Goal: Transaction & Acquisition: Obtain resource

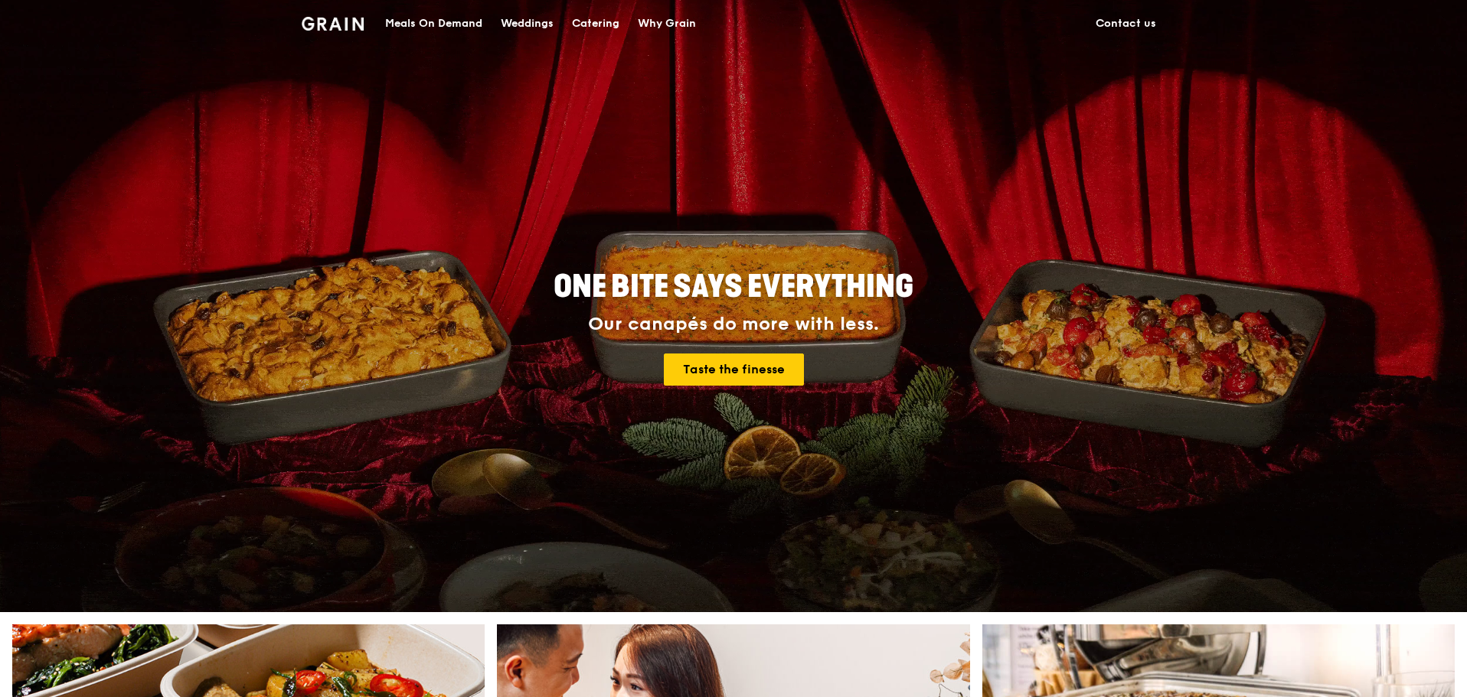
click at [605, 21] on div "Catering" at bounding box center [595, 24] width 47 height 46
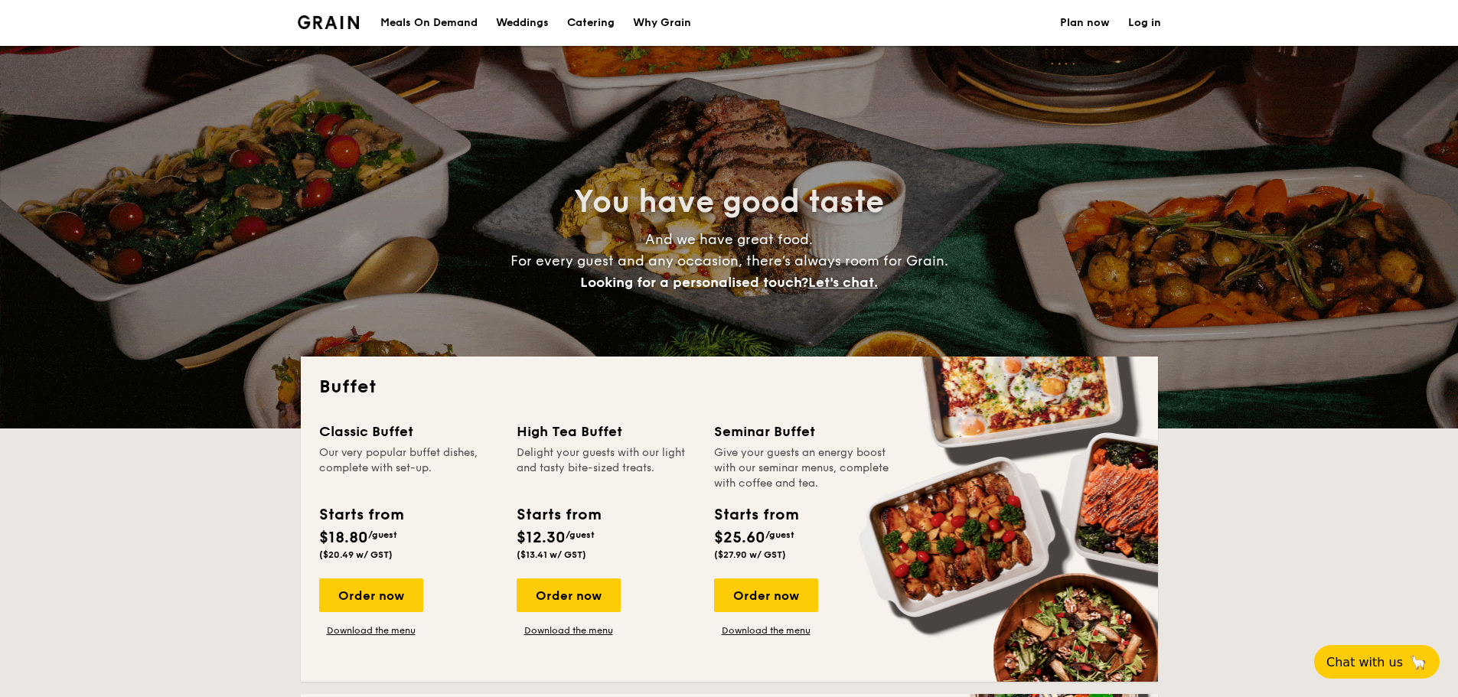
select select
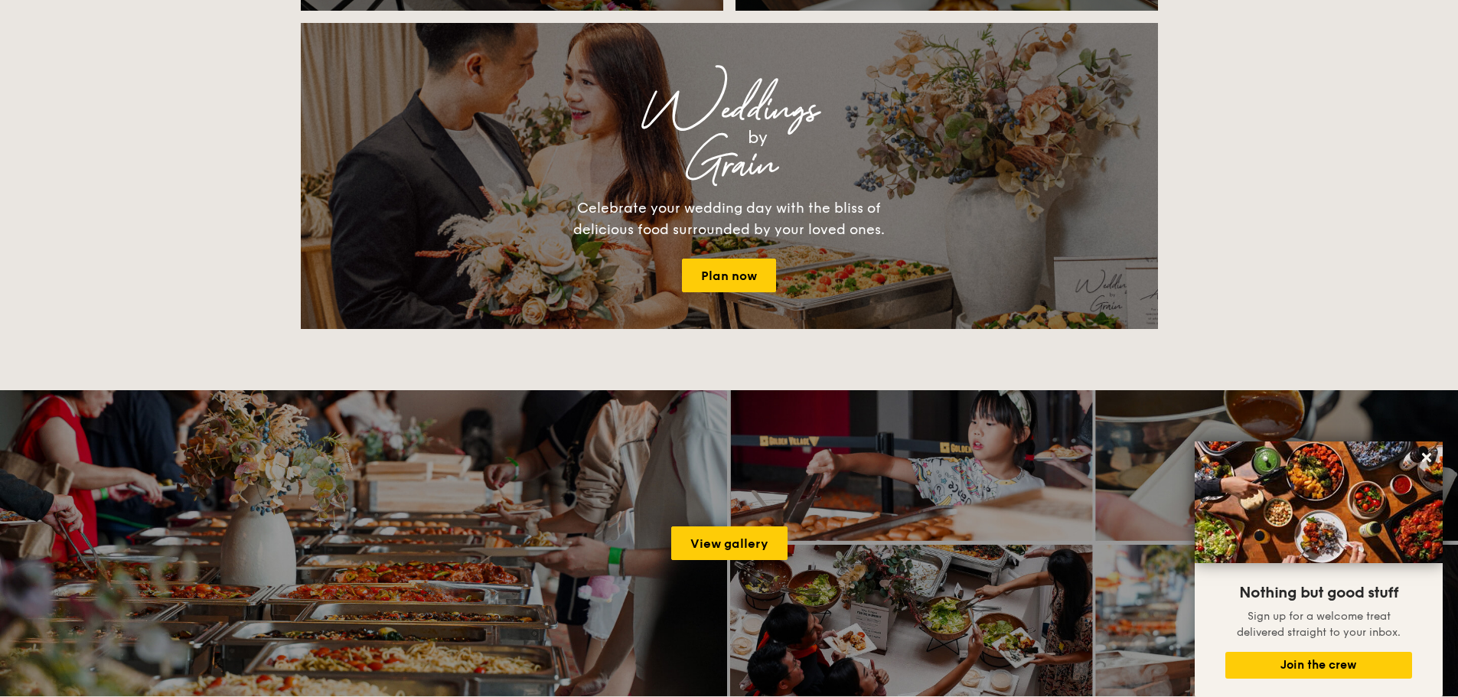
scroll to position [1378, 0]
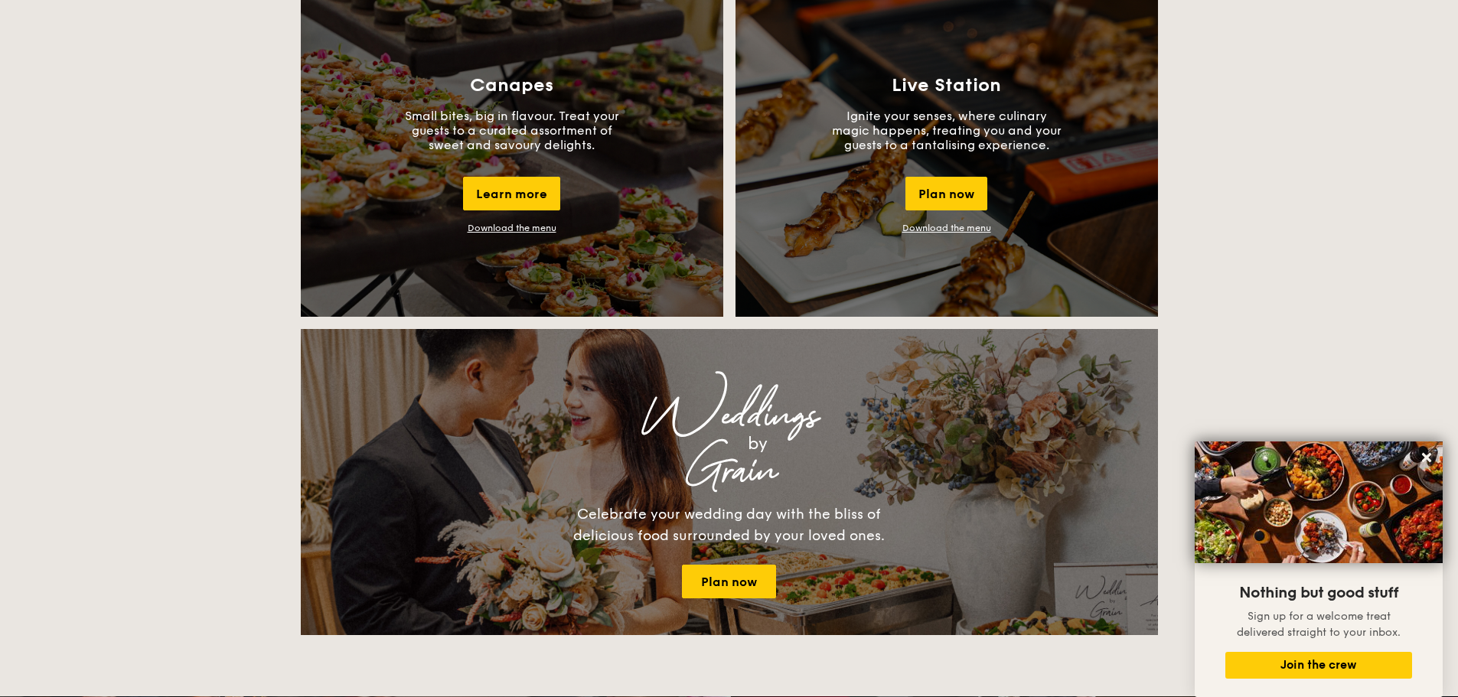
click at [968, 147] on p "Ignite your senses, where culinary magic happens, treating you and your guests …" at bounding box center [947, 131] width 230 height 44
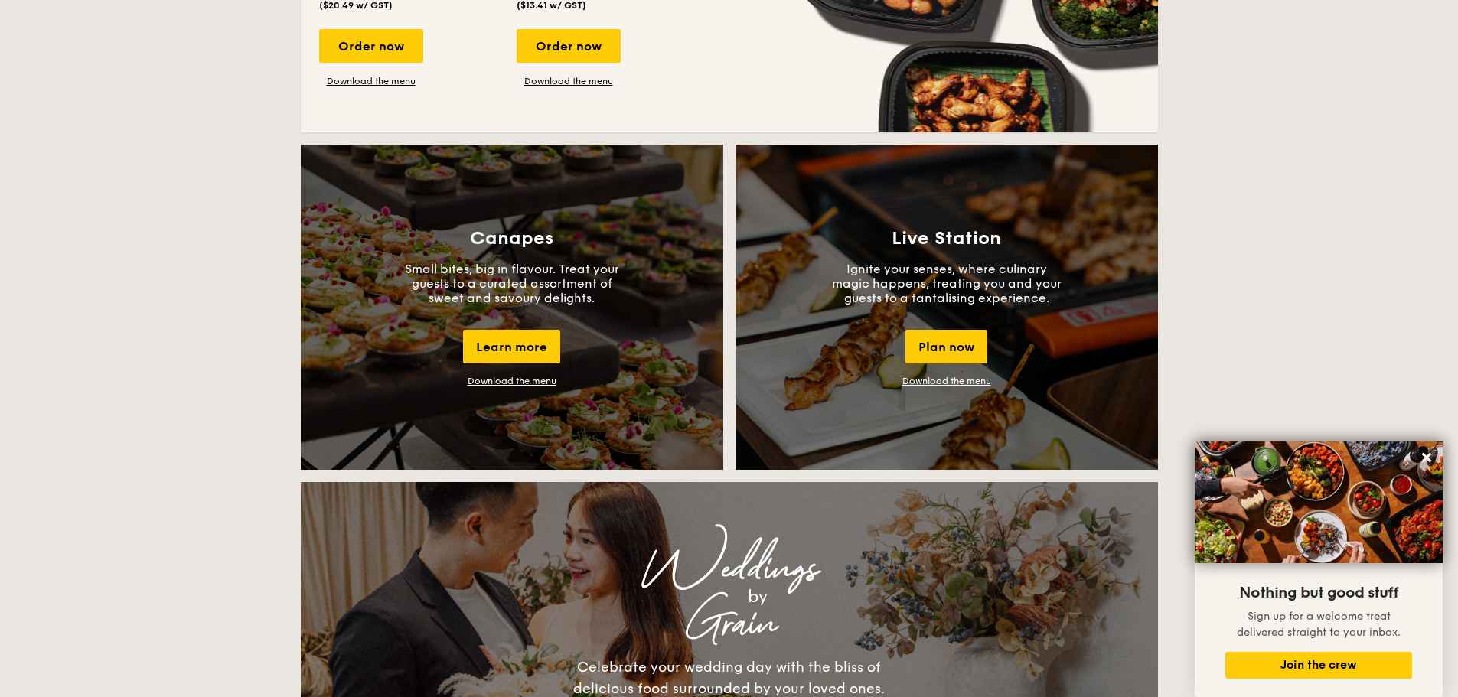
click at [975, 276] on p "Ignite your senses, where culinary magic happens, treating you and your guests …" at bounding box center [947, 284] width 230 height 44
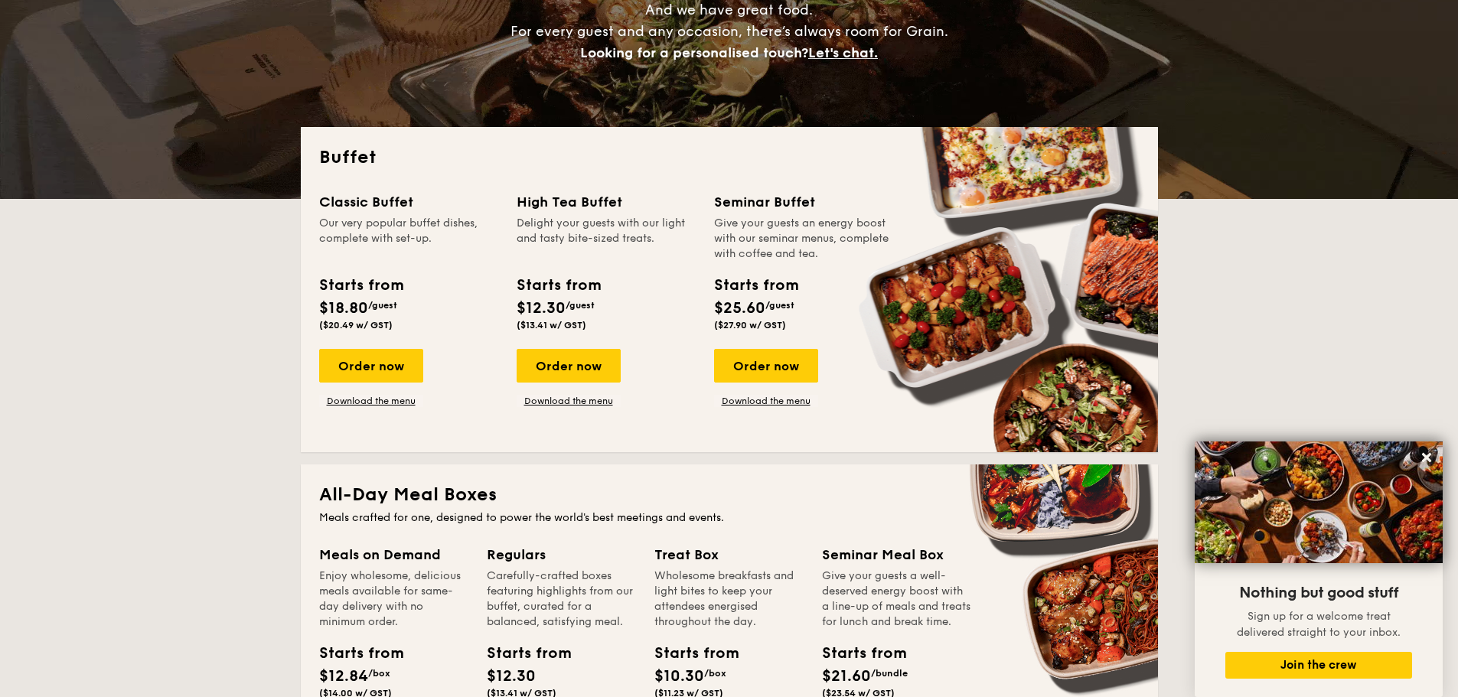
scroll to position [383, 0]
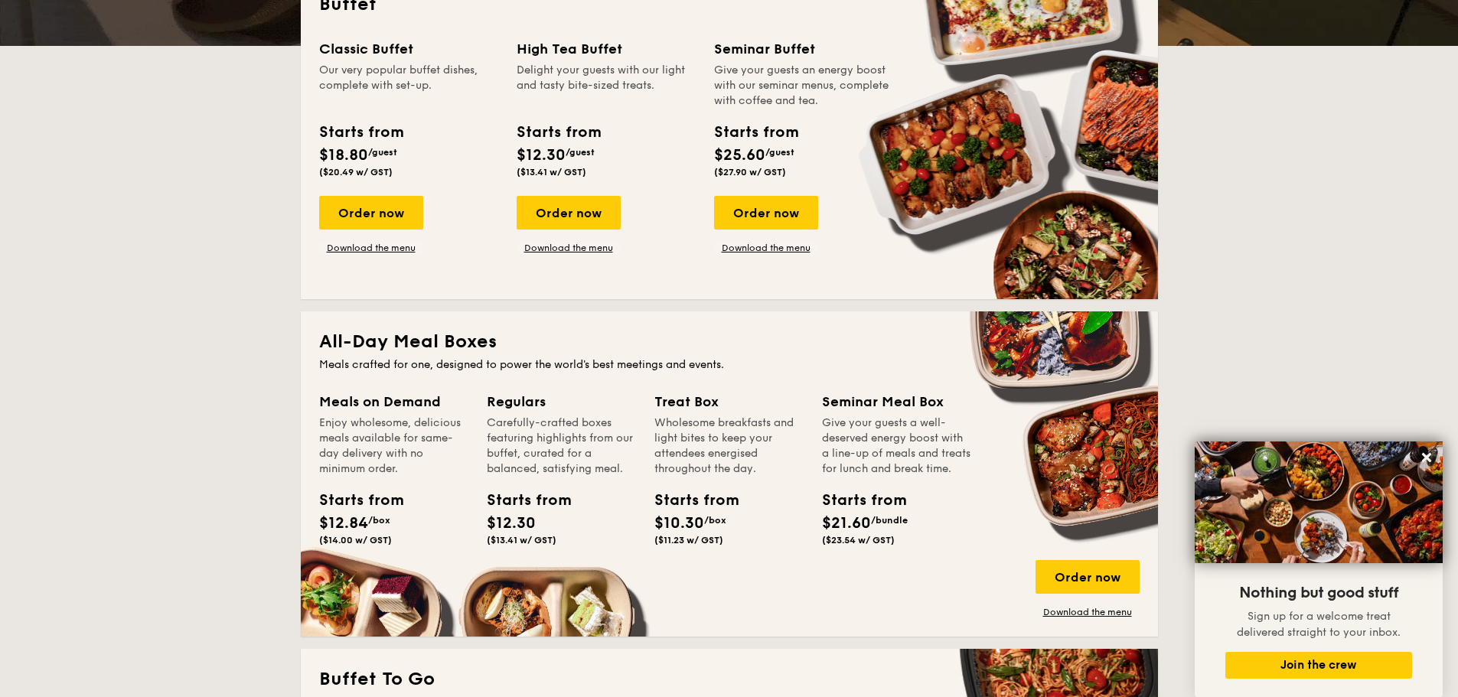
click at [779, 102] on div "Give your guests an energy boost with our seminar menus, complete with coffee a…" at bounding box center [803, 86] width 179 height 46
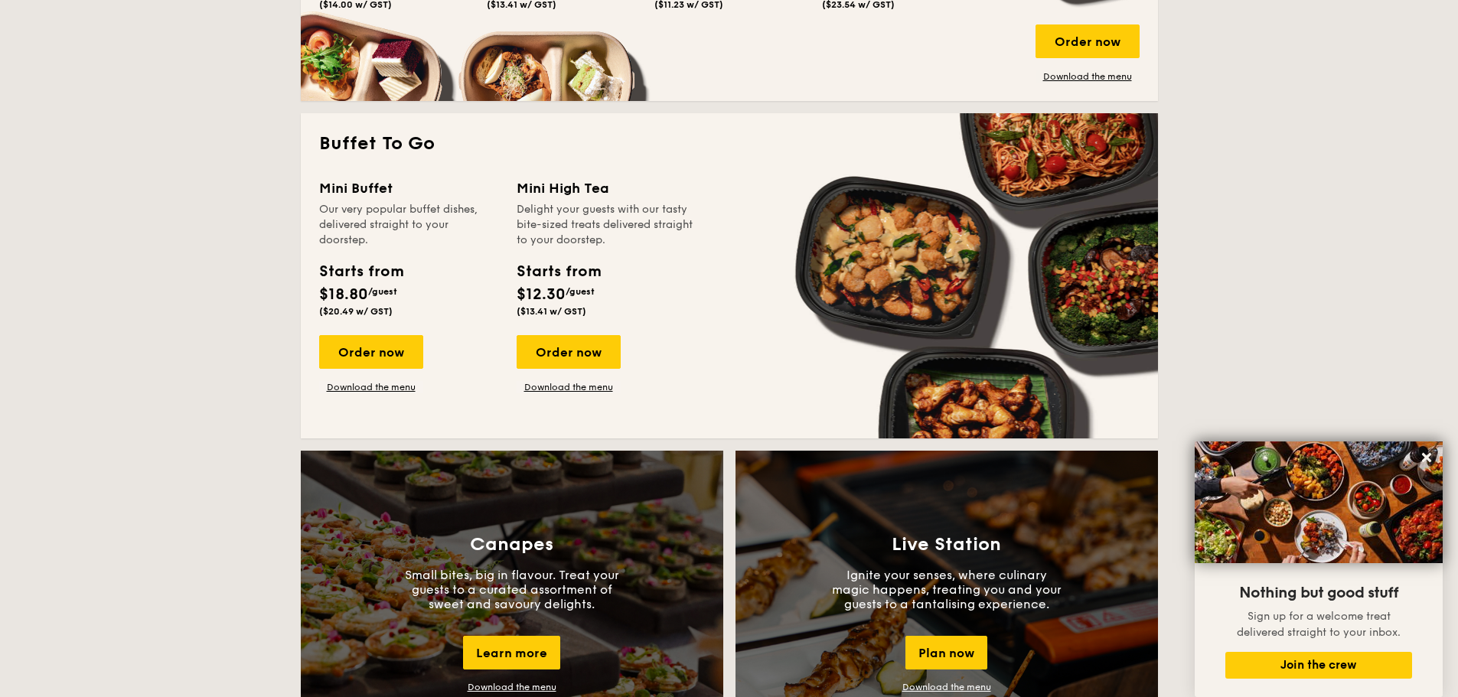
scroll to position [1225, 0]
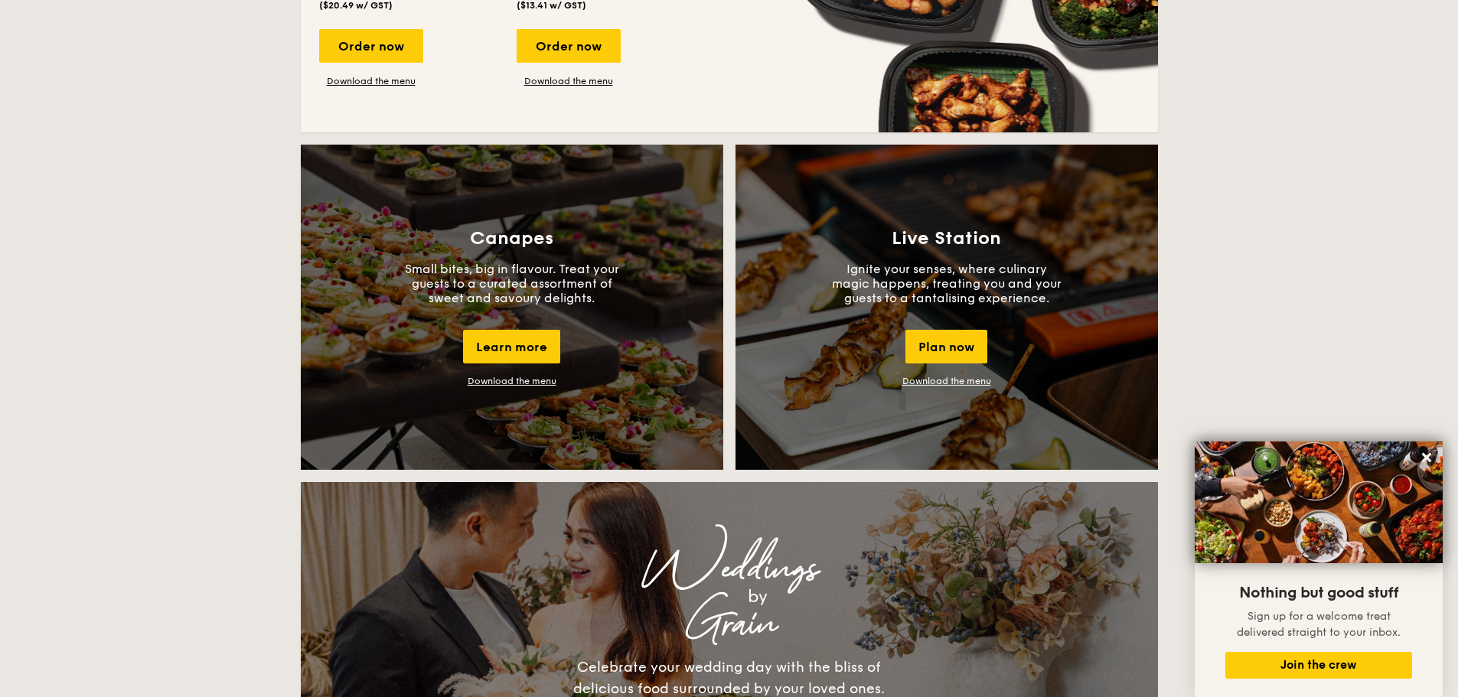
click at [965, 282] on p "Ignite your senses, where culinary magic happens, treating you and your guests …" at bounding box center [947, 284] width 230 height 44
click at [949, 341] on div "Plan now" at bounding box center [947, 347] width 82 height 34
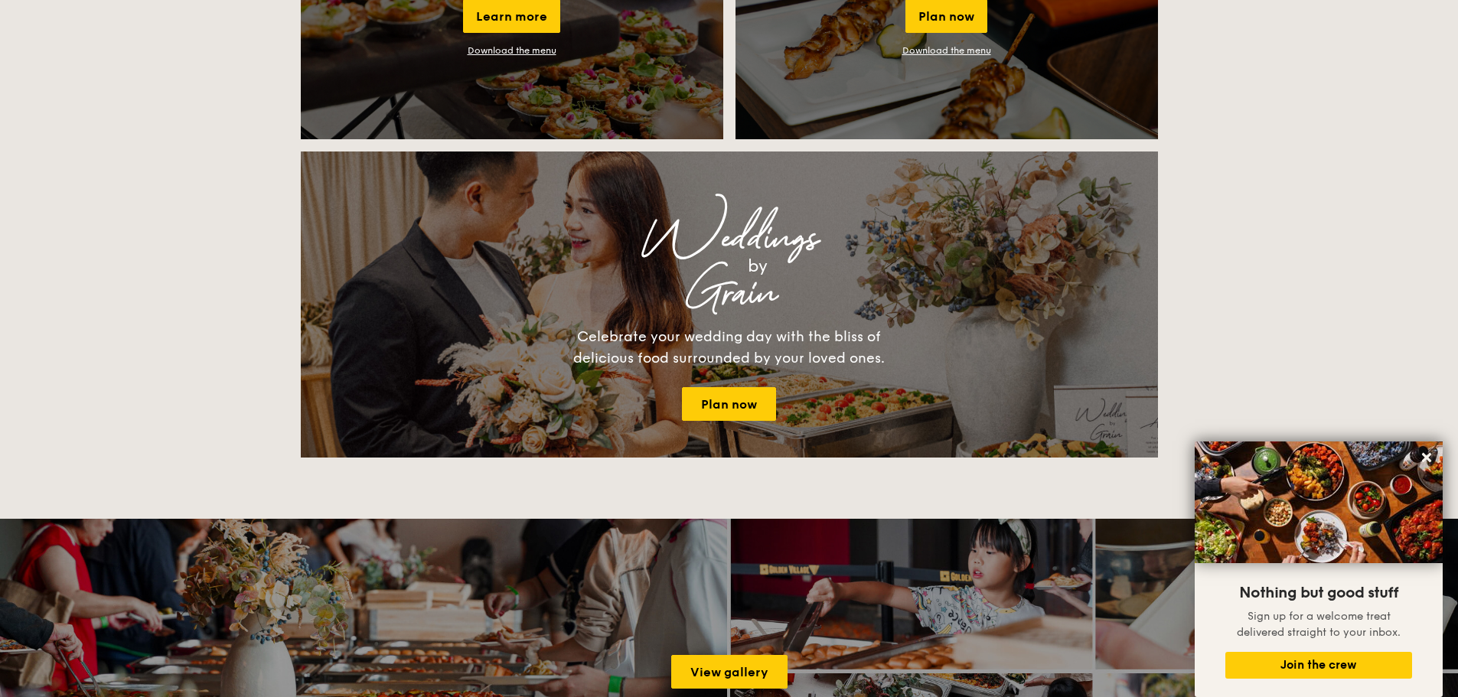
scroll to position [1479, 0]
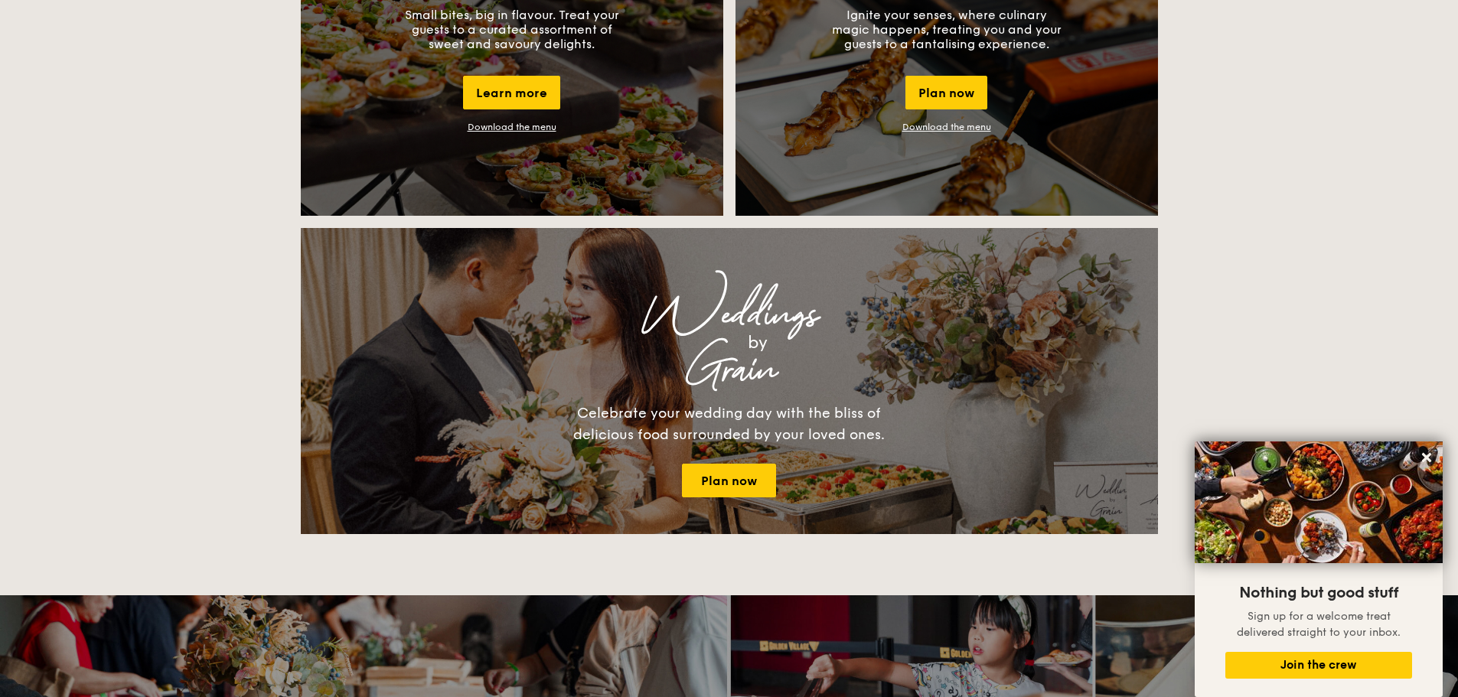
click at [959, 127] on link "Download the menu" at bounding box center [947, 127] width 89 height 11
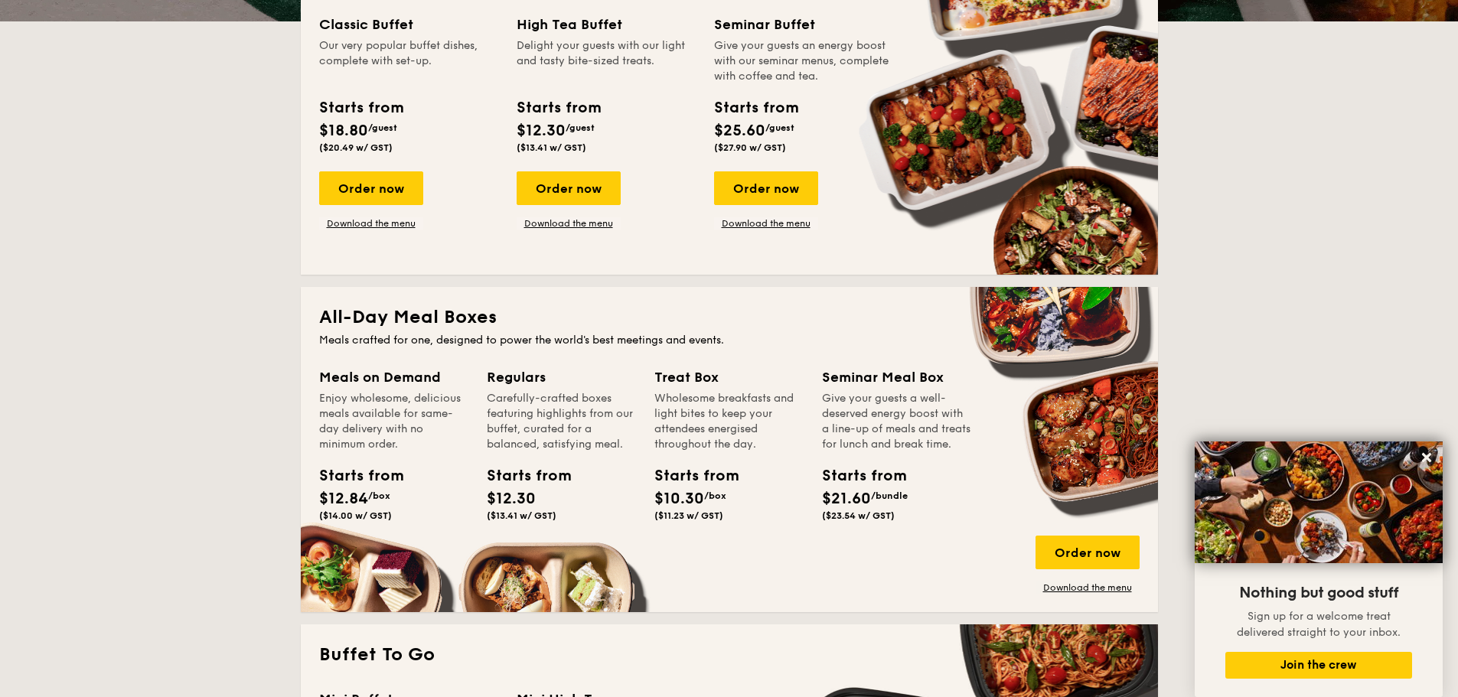
scroll to position [101, 0]
